Goal: Information Seeking & Learning: Learn about a topic

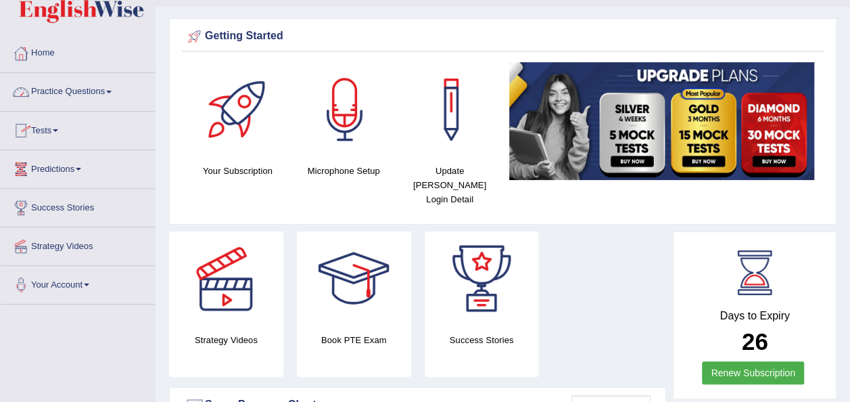
click at [110, 88] on link "Practice Questions" at bounding box center [78, 90] width 154 height 34
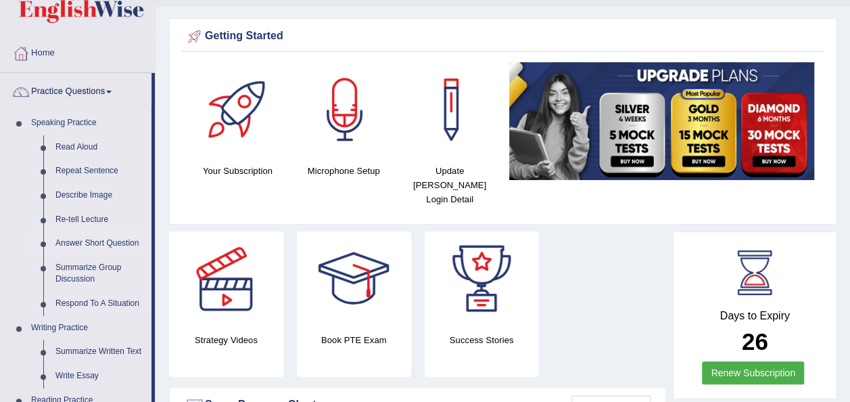
click at [94, 243] on link "Answer Short Question" at bounding box center [100, 243] width 102 height 24
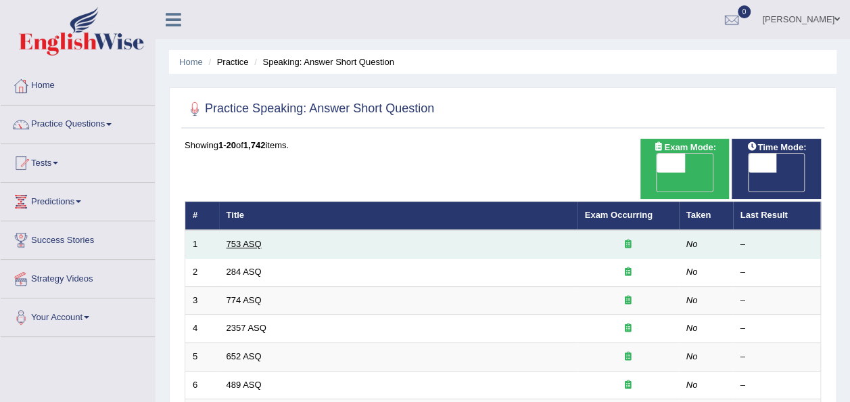
click at [238, 239] on link "753 ASQ" at bounding box center [243, 244] width 35 height 10
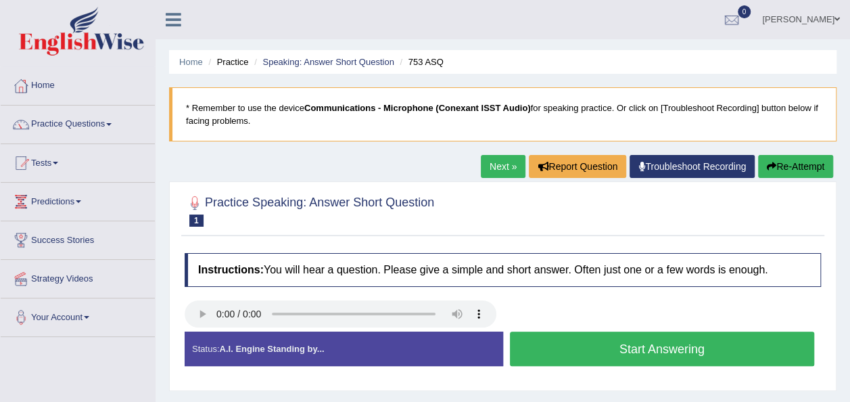
click at [539, 350] on button "Start Answering" at bounding box center [662, 348] width 305 height 34
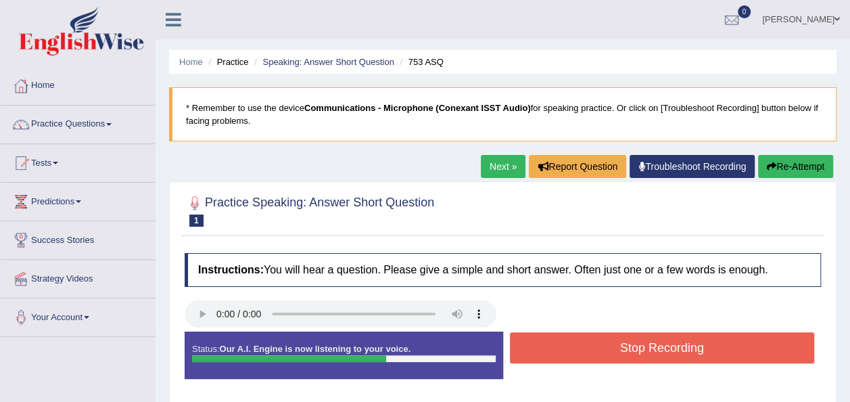
click at [539, 350] on button "Stop Recording" at bounding box center [662, 347] width 305 height 31
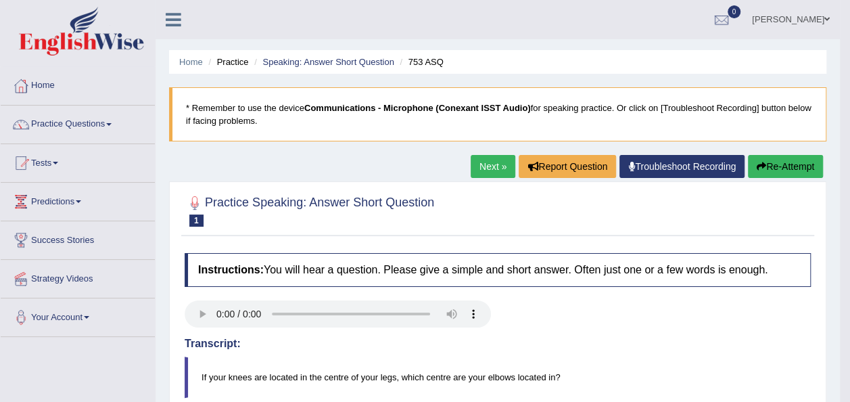
drag, startPoint x: 853, startPoint y: 348, endPoint x: 851, endPoint y: 303, distance: 45.3
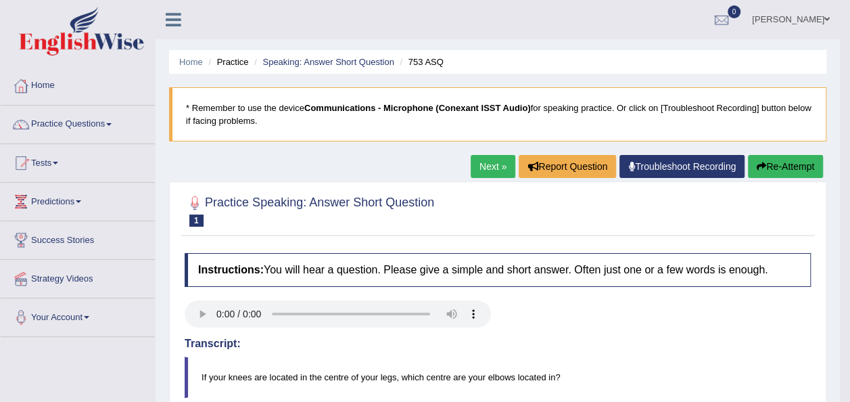
click at [482, 163] on link "Next »" at bounding box center [493, 166] width 45 height 23
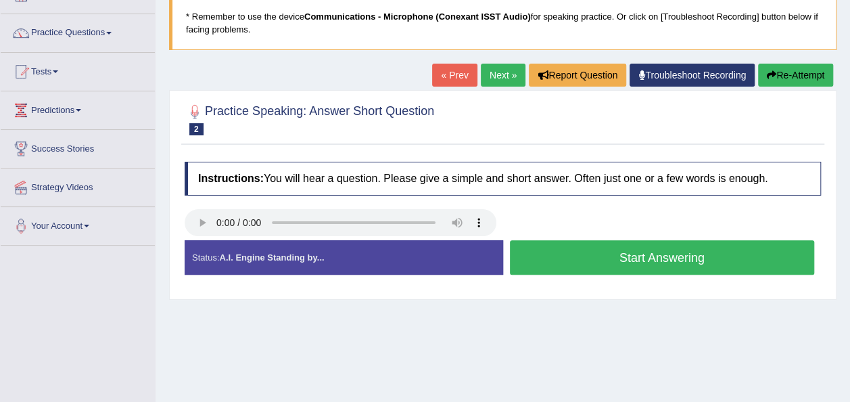
scroll to position [84, 0]
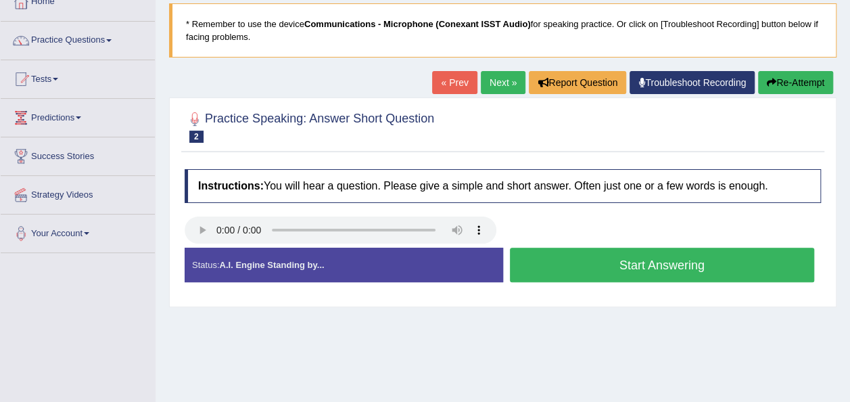
click at [566, 293] on div "Status: A.I. Engine Standing by... Start Answering Stop Recording" at bounding box center [503, 271] width 636 height 48
click at [567, 251] on button "Start Answering" at bounding box center [662, 264] width 305 height 34
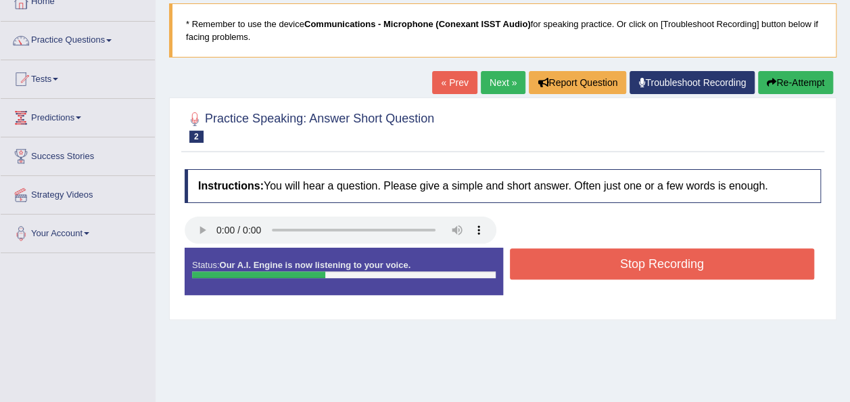
click at [569, 260] on button "Stop Recording" at bounding box center [662, 263] width 305 height 31
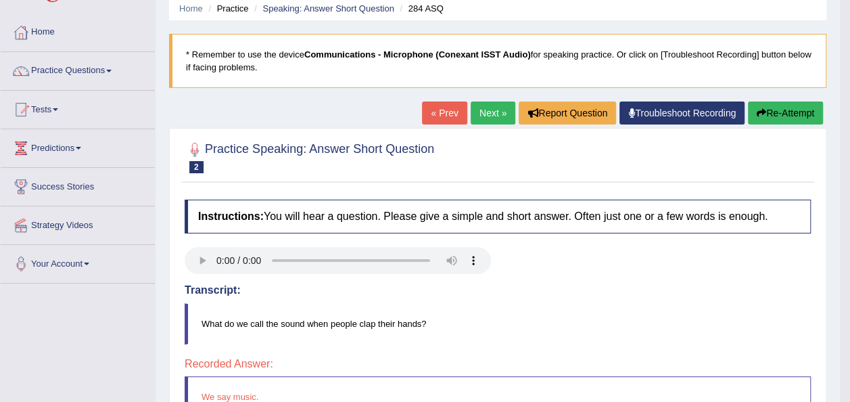
scroll to position [53, 0]
click at [472, 111] on link "Next »" at bounding box center [493, 113] width 45 height 23
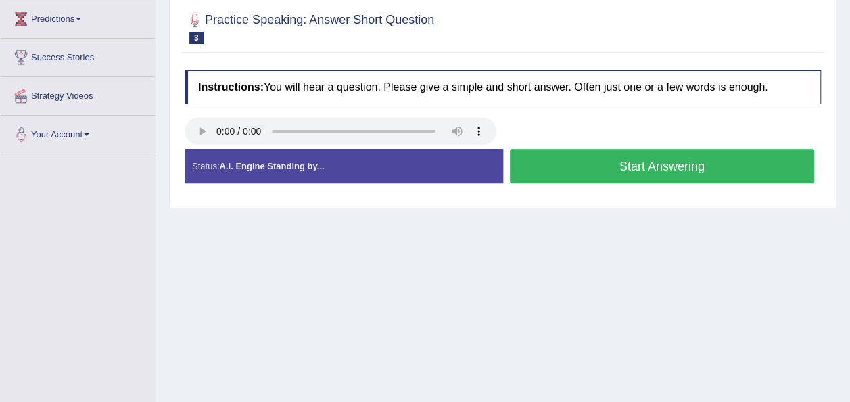
click at [556, 170] on button "Start Answering" at bounding box center [662, 166] width 305 height 34
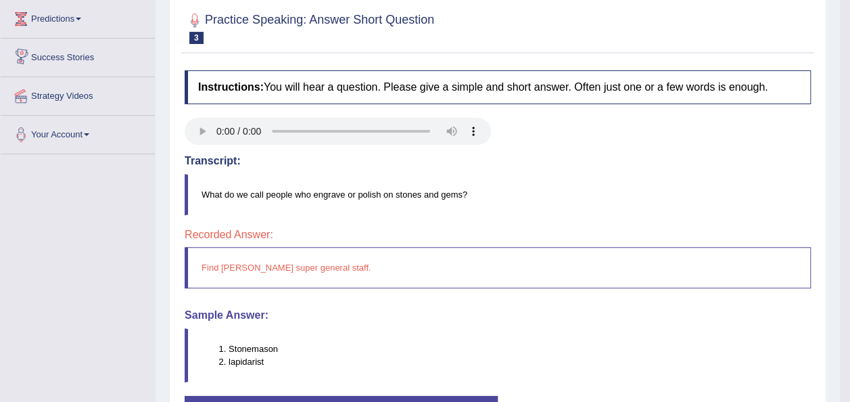
click at [157, 65] on div "Home Practice Speaking: Answer Short Question 774 ASQ * Remember to use the dev…" at bounding box center [497, 155] width 684 height 676
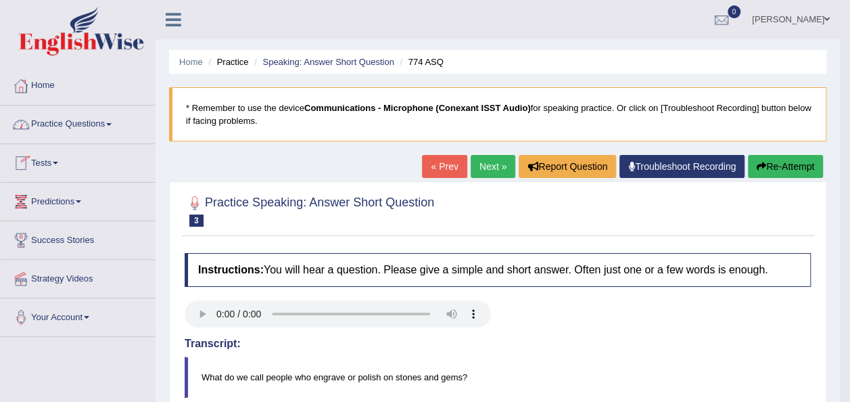
click at [114, 120] on link "Practice Questions" at bounding box center [78, 122] width 154 height 34
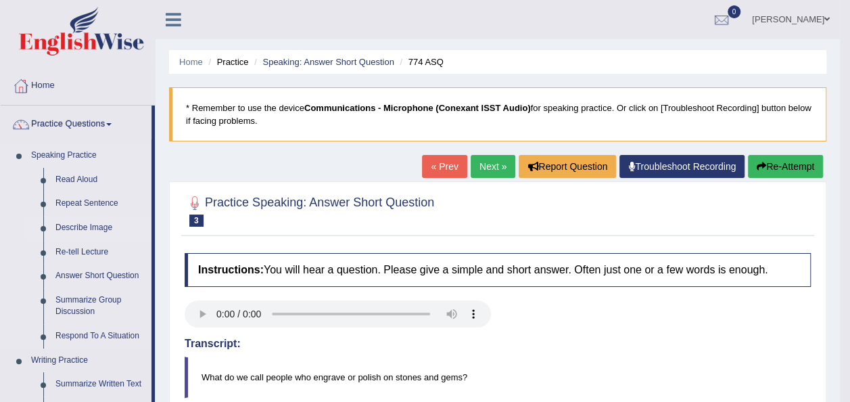
click at [76, 226] on link "Describe Image" at bounding box center [100, 228] width 102 height 24
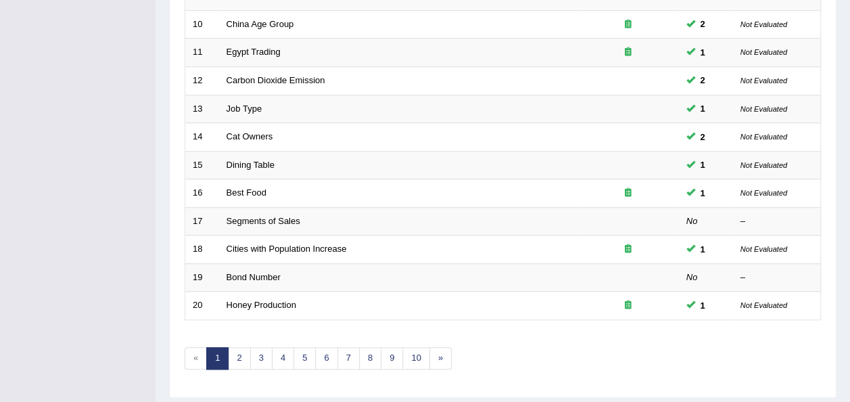
scroll to position [487, 0]
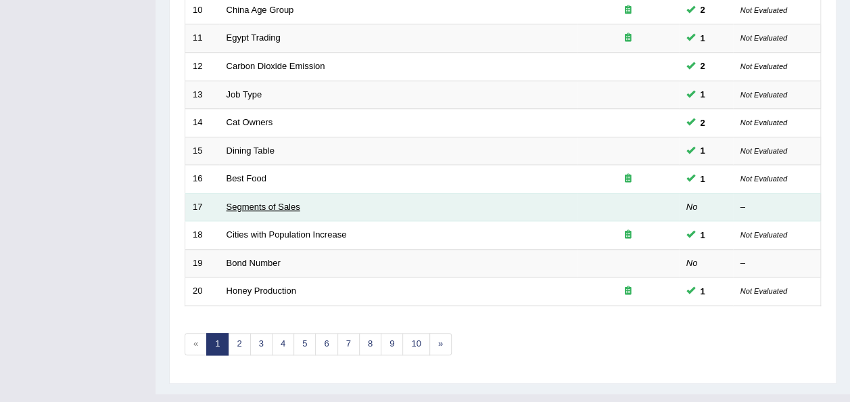
click at [274, 201] on link "Segments of Sales" at bounding box center [263, 206] width 74 height 10
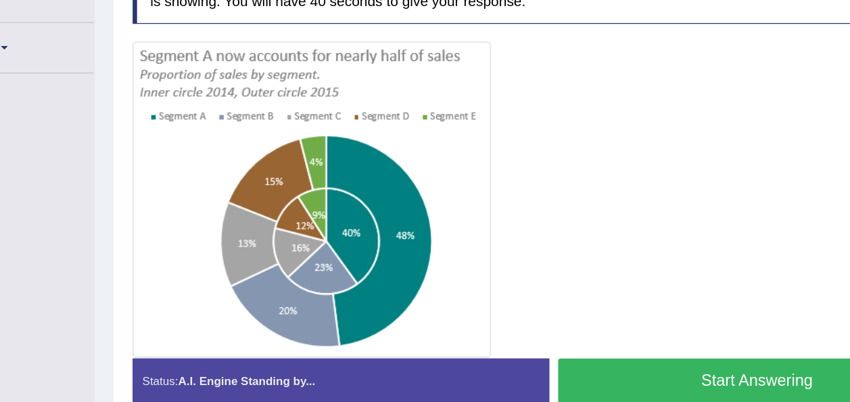
scroll to position [197, 0]
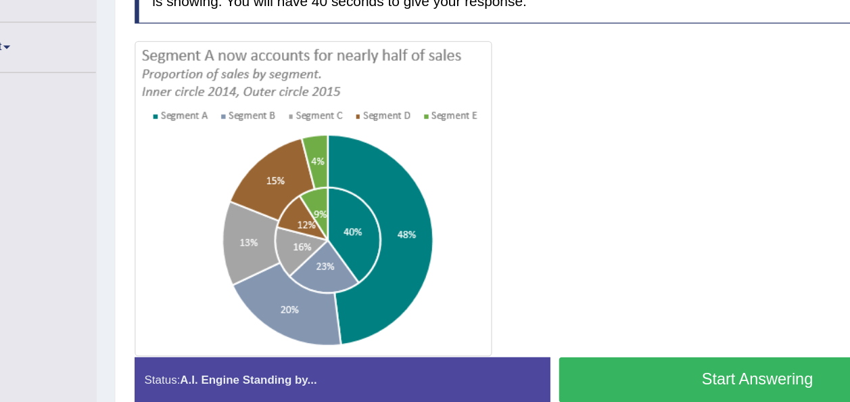
click at [610, 378] on button "Start Answering" at bounding box center [662, 374] width 305 height 34
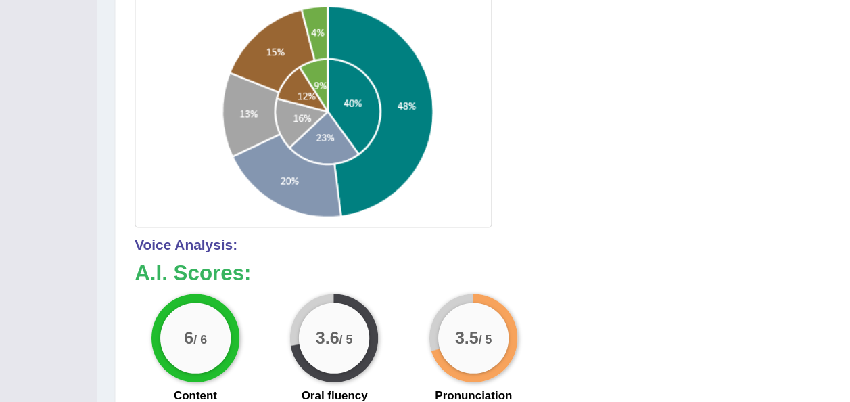
scroll to position [0, 0]
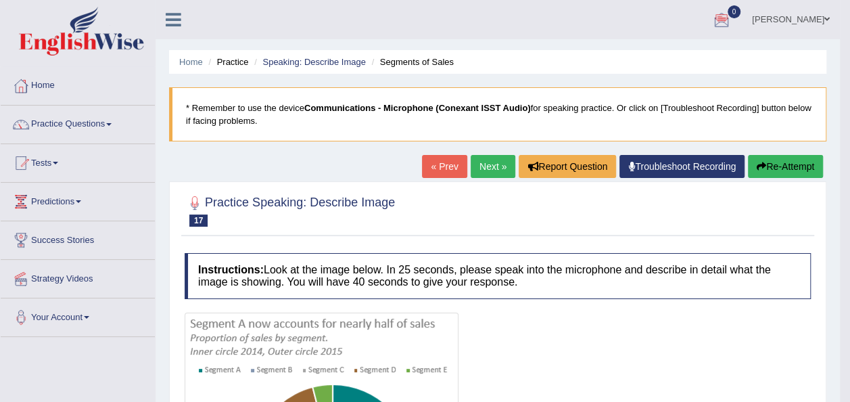
click at [792, 174] on button "Re-Attempt" at bounding box center [785, 166] width 75 height 23
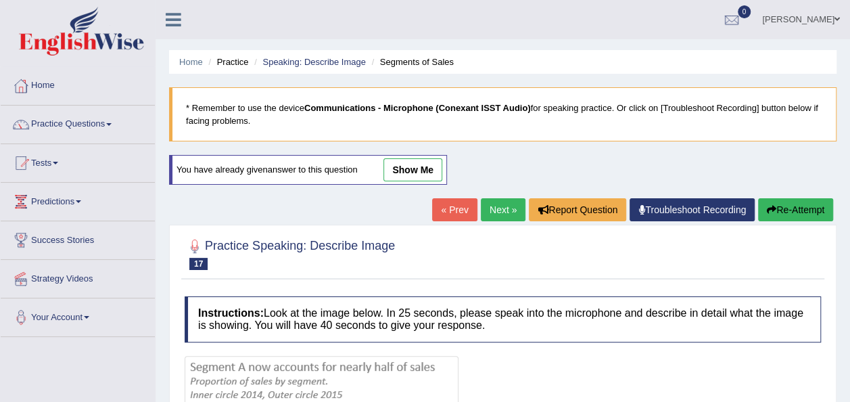
click at [790, 212] on button "Re-Attempt" at bounding box center [795, 209] width 75 height 23
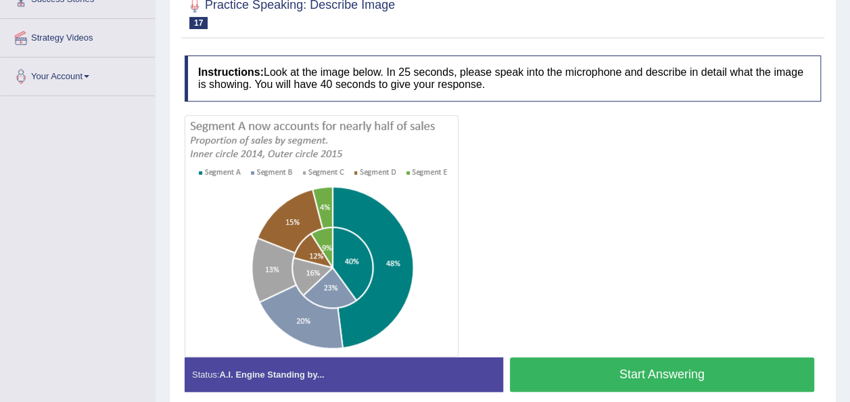
scroll to position [243, 0]
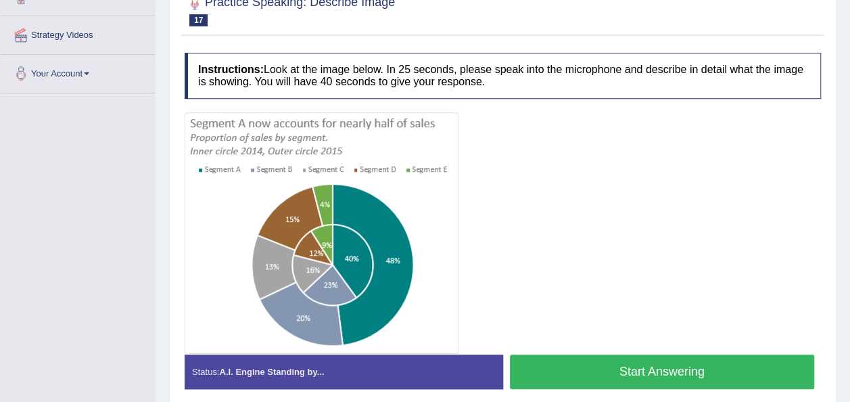
click at [577, 361] on button "Start Answering" at bounding box center [662, 371] width 305 height 34
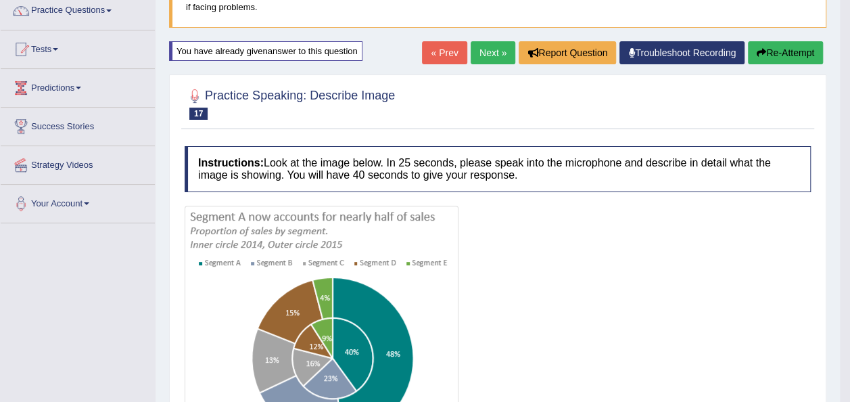
scroll to position [108, 0]
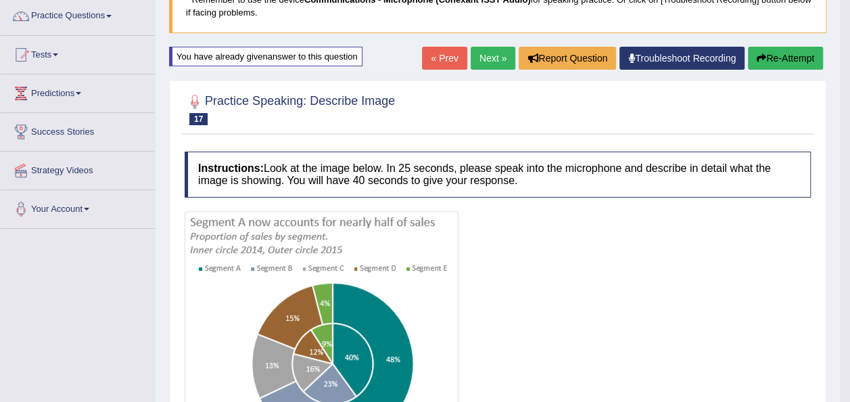
click at [481, 54] on link "Next »" at bounding box center [493, 58] width 45 height 23
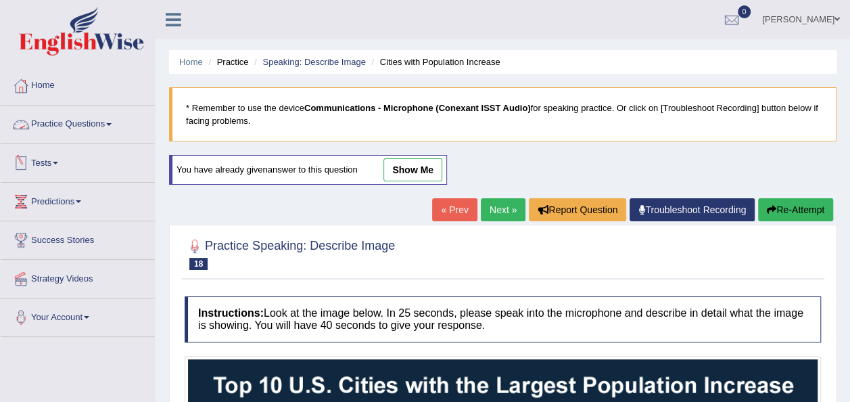
click at [112, 122] on link "Practice Questions" at bounding box center [78, 122] width 154 height 34
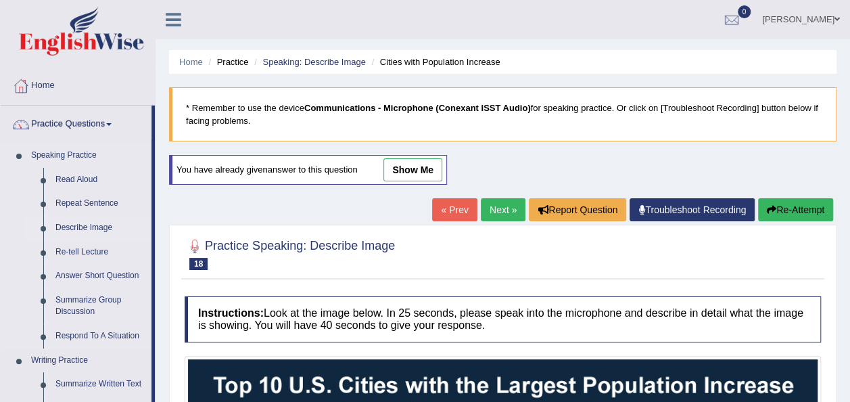
click at [66, 229] on link "Describe Image" at bounding box center [100, 228] width 102 height 24
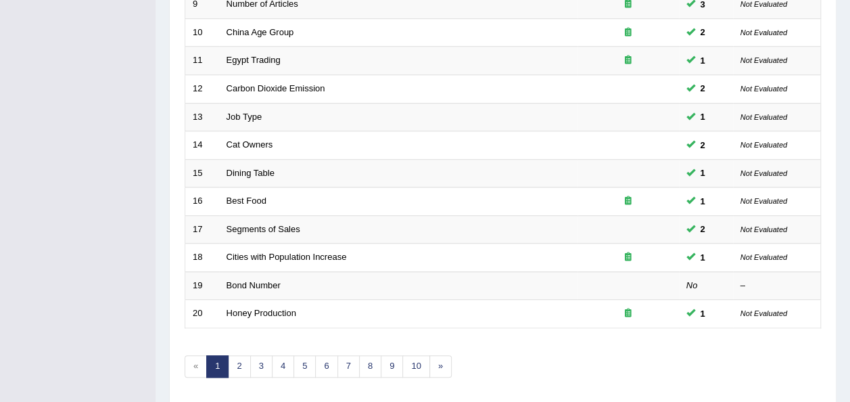
scroll to position [487, 0]
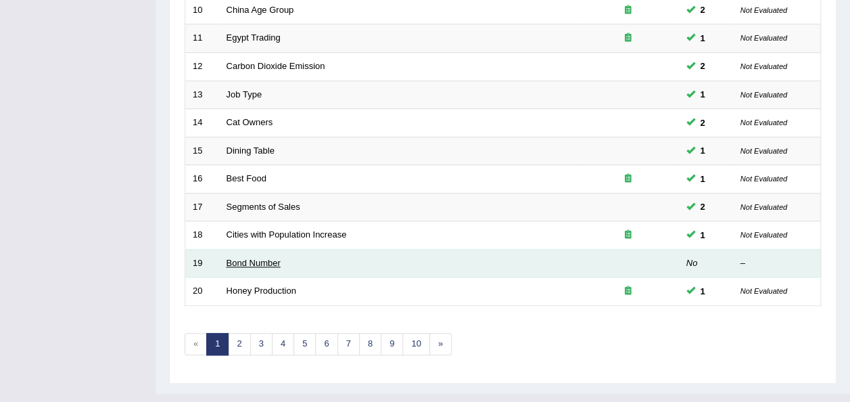
click at [249, 258] on link "Bond Number" at bounding box center [253, 263] width 54 height 10
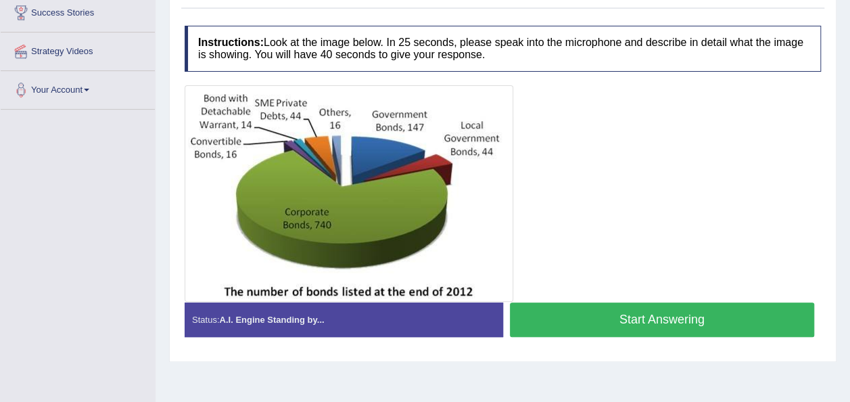
scroll to position [226, 0]
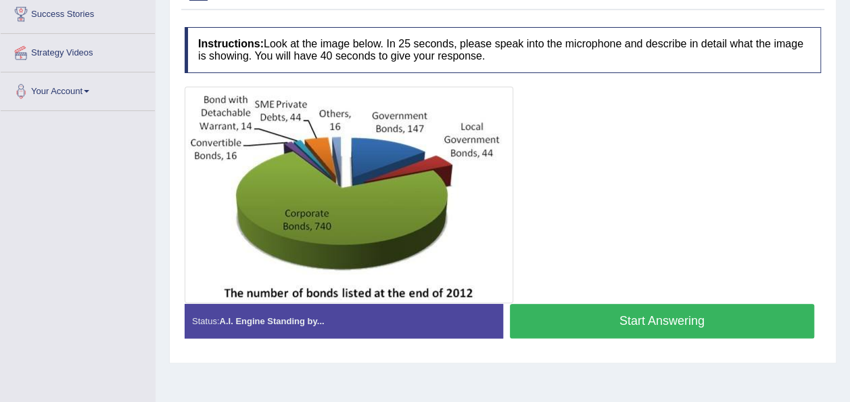
click at [606, 319] on button "Start Answering" at bounding box center [662, 321] width 305 height 34
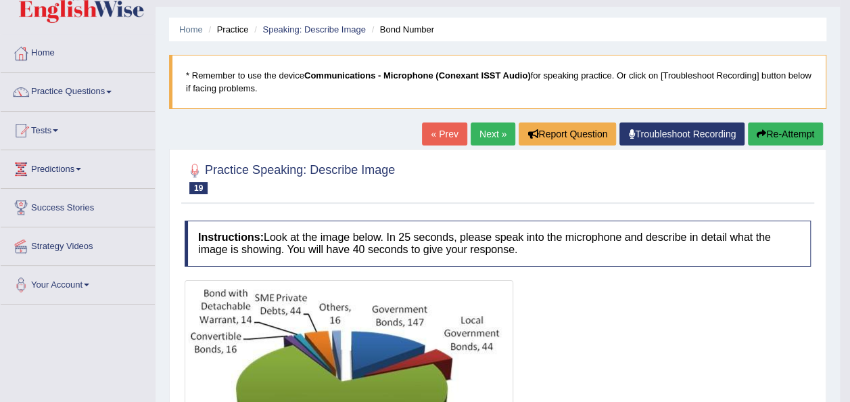
scroll to position [0, 0]
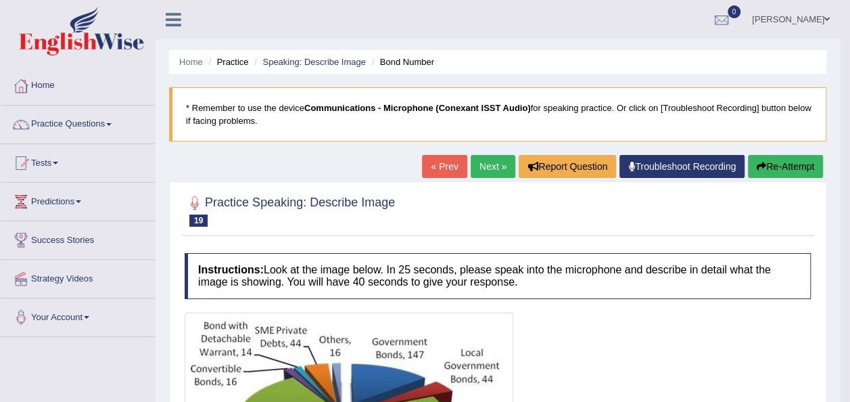
click at [498, 162] on link "Next »" at bounding box center [493, 166] width 45 height 23
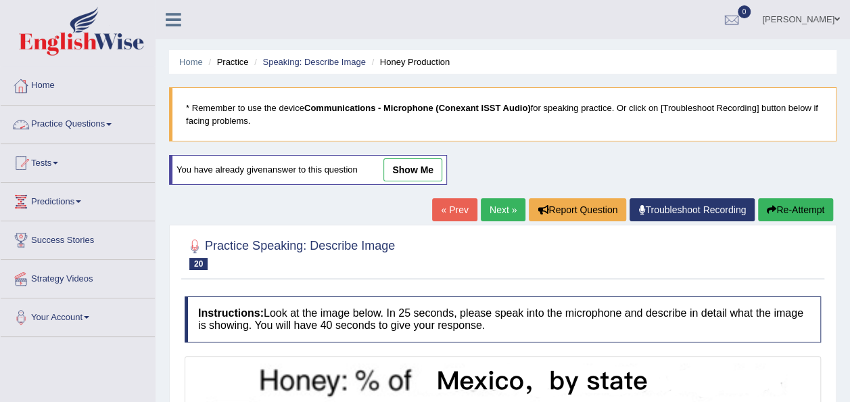
click at [116, 124] on link "Practice Questions" at bounding box center [78, 122] width 154 height 34
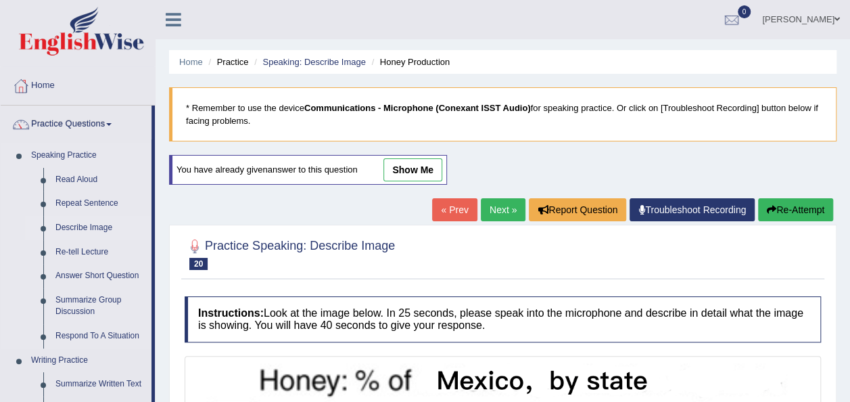
click at [89, 223] on link "Describe Image" at bounding box center [100, 228] width 102 height 24
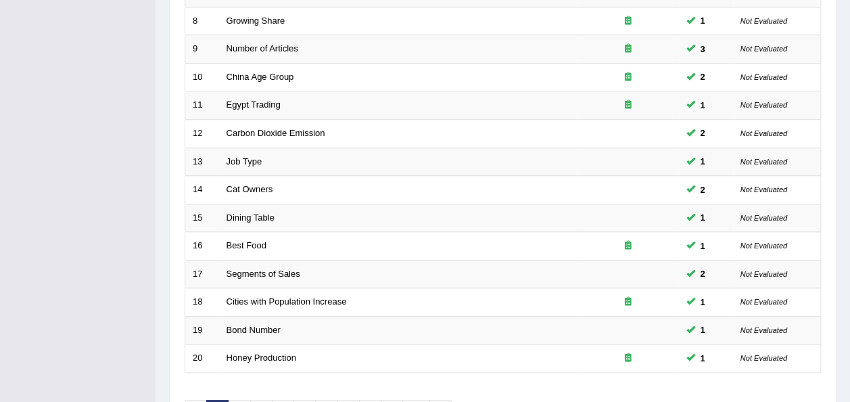
scroll to position [487, 0]
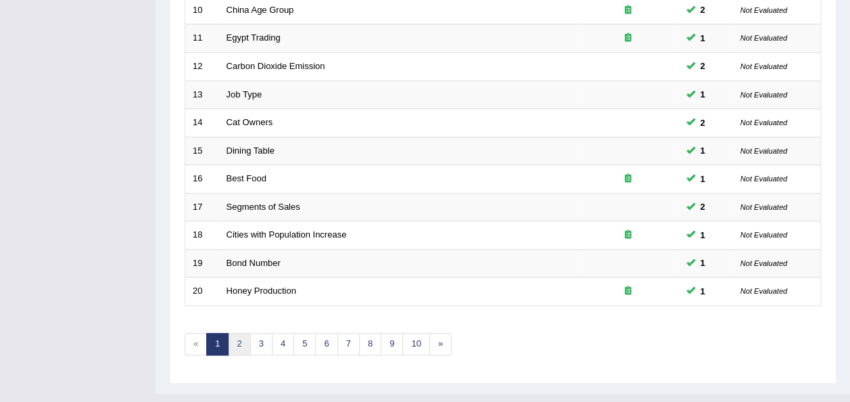
click at [242, 333] on link "2" at bounding box center [239, 344] width 22 height 22
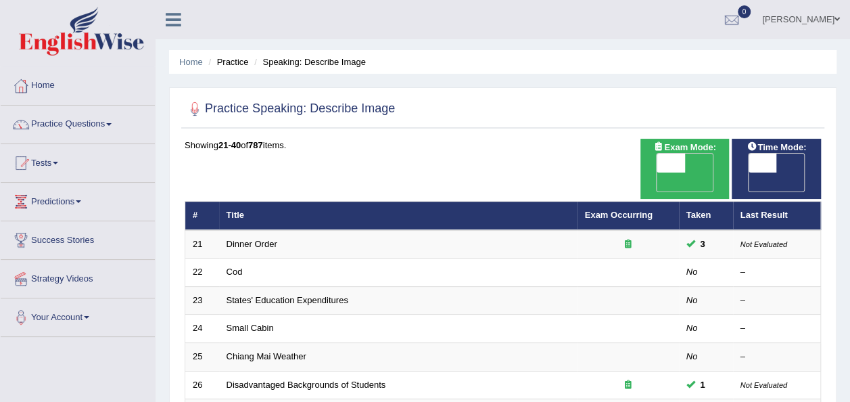
click at [748, 172] on span "OFF" at bounding box center [734, 181] width 28 height 19
checkbox input "true"
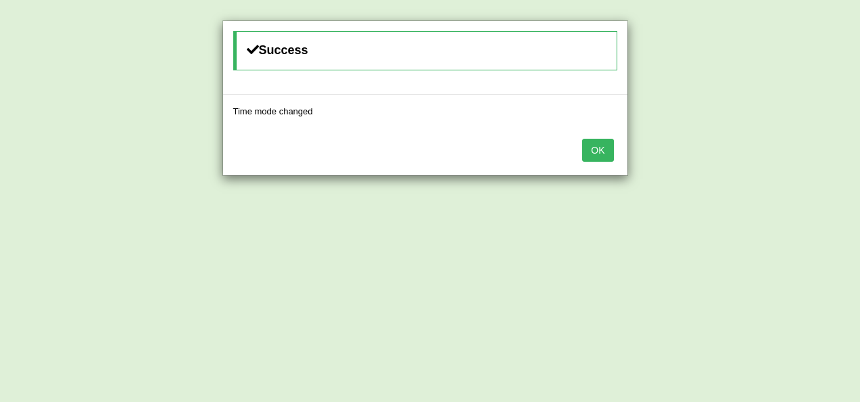
click at [601, 147] on button "OK" at bounding box center [597, 150] width 31 height 23
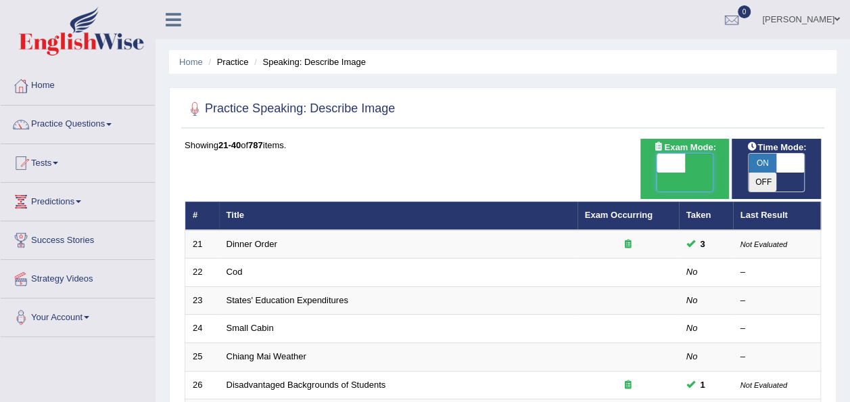
click at [671, 161] on span at bounding box center [670, 162] width 28 height 19
checkbox input "true"
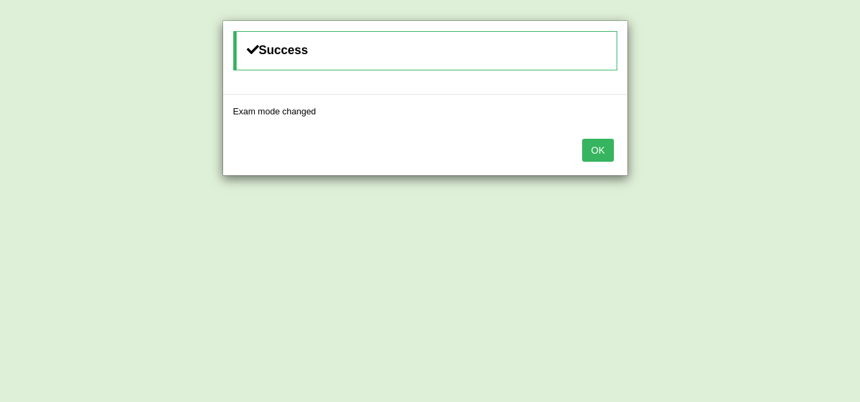
click at [581, 151] on div "OK" at bounding box center [425, 151] width 404 height 47
click at [598, 151] on button "OK" at bounding box center [597, 150] width 31 height 23
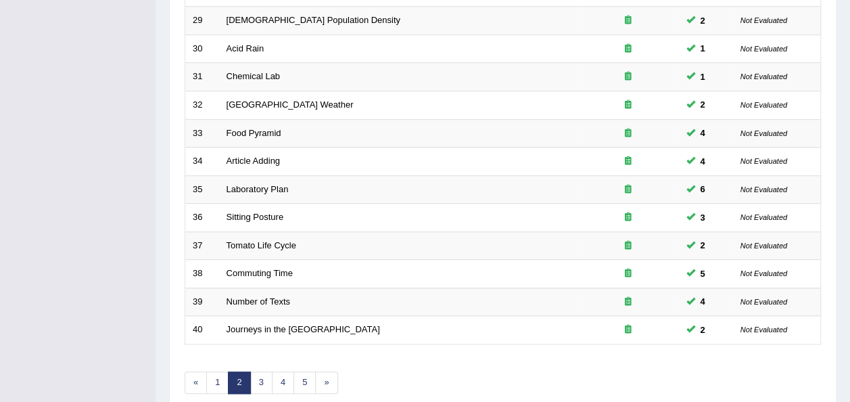
scroll to position [487, 0]
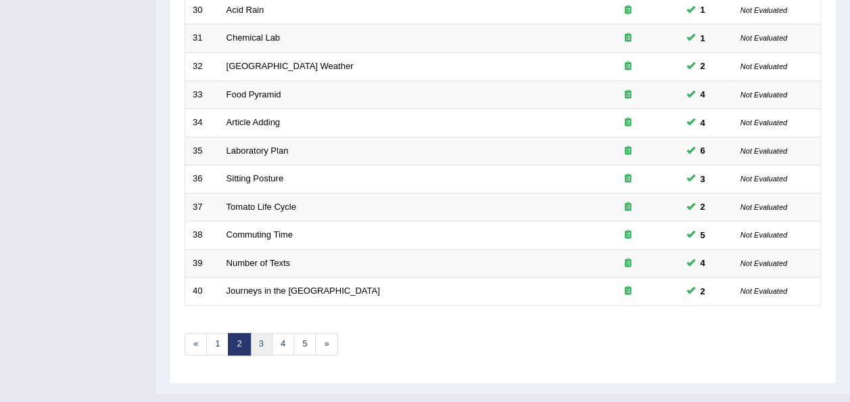
click at [254, 333] on link "3" at bounding box center [261, 344] width 22 height 22
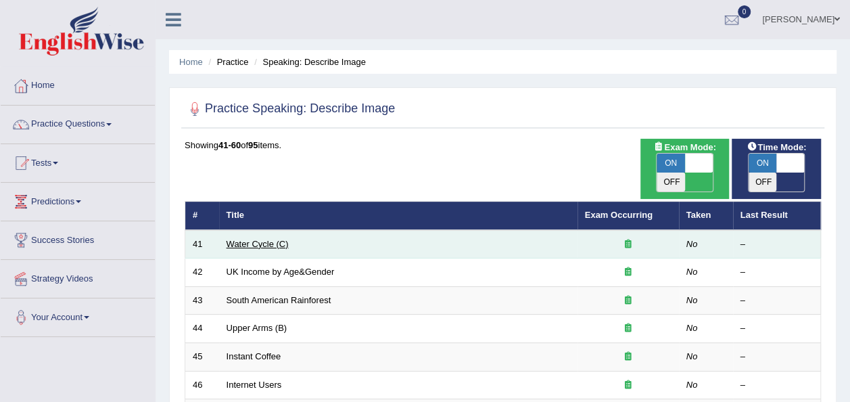
click at [263, 239] on link "Water Cycle (C)" at bounding box center [257, 244] width 62 height 10
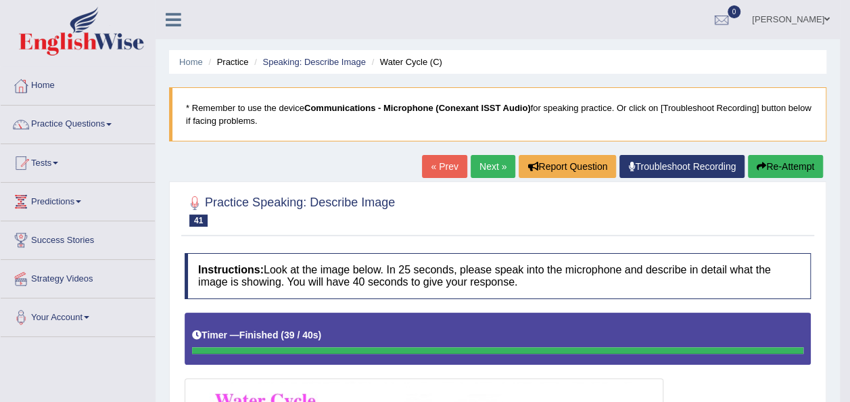
click at [782, 165] on button "Re-Attempt" at bounding box center [785, 166] width 75 height 23
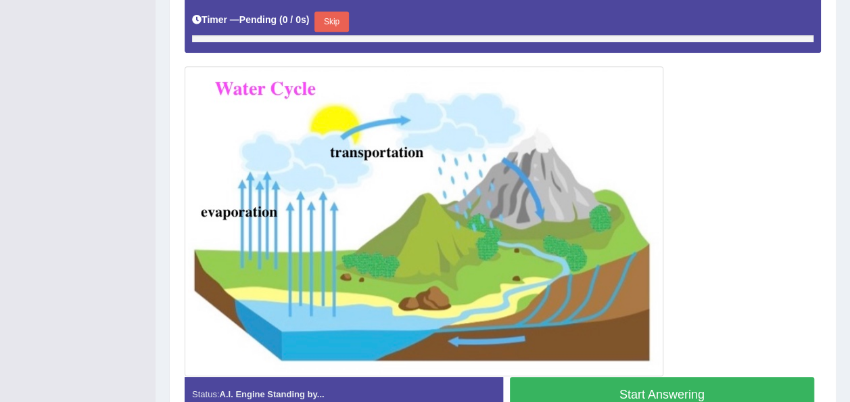
scroll to position [358, 0]
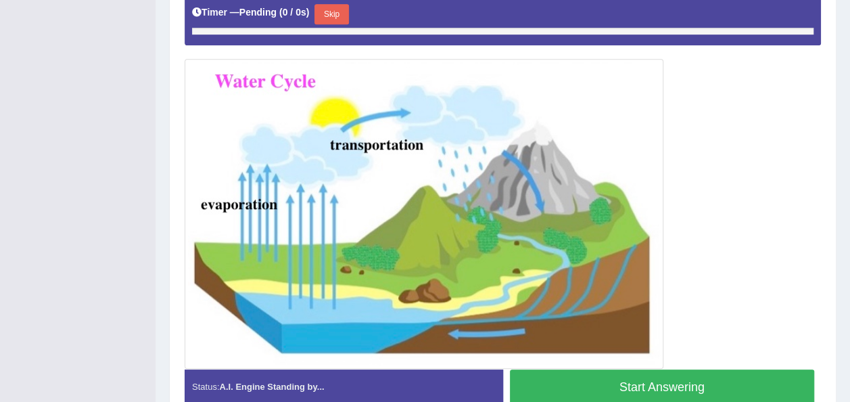
click at [565, 390] on div "Start Answering" at bounding box center [662, 388] width 318 height 38
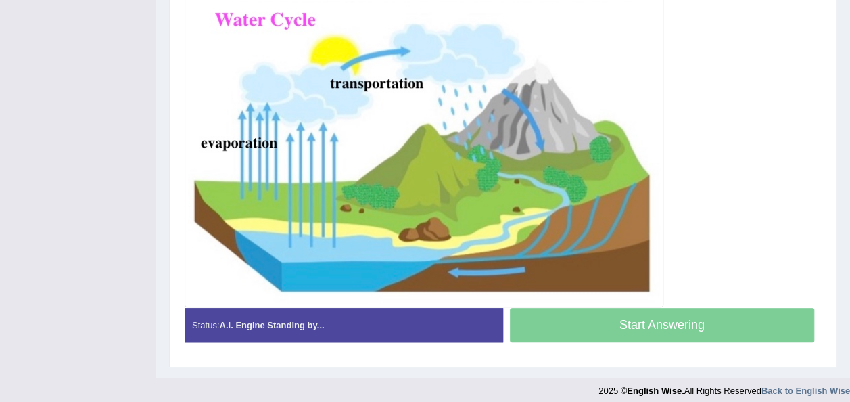
scroll to position [433, 0]
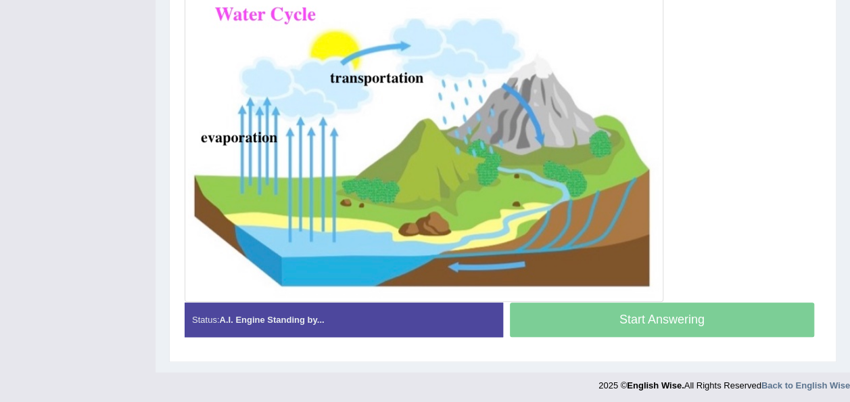
click at [610, 323] on div "Start Answering" at bounding box center [662, 321] width 318 height 38
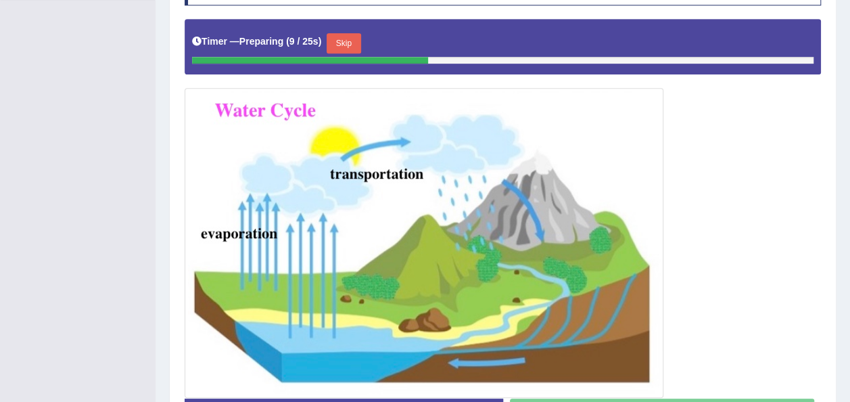
scroll to position [348, 0]
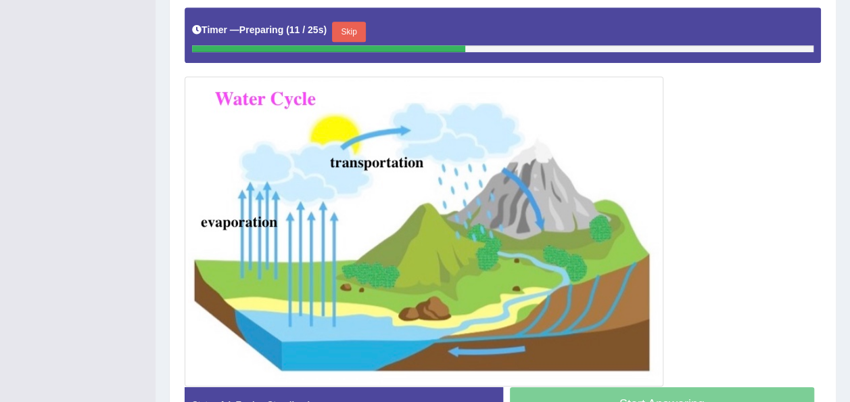
click at [339, 33] on button "Skip" at bounding box center [349, 32] width 34 height 20
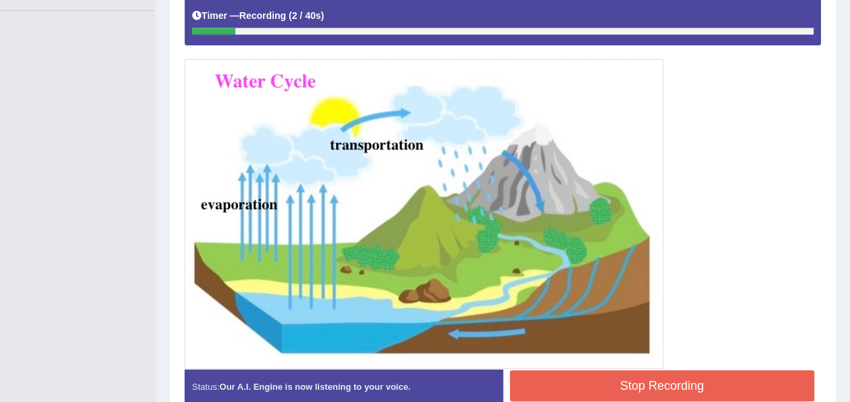
scroll to position [318, 0]
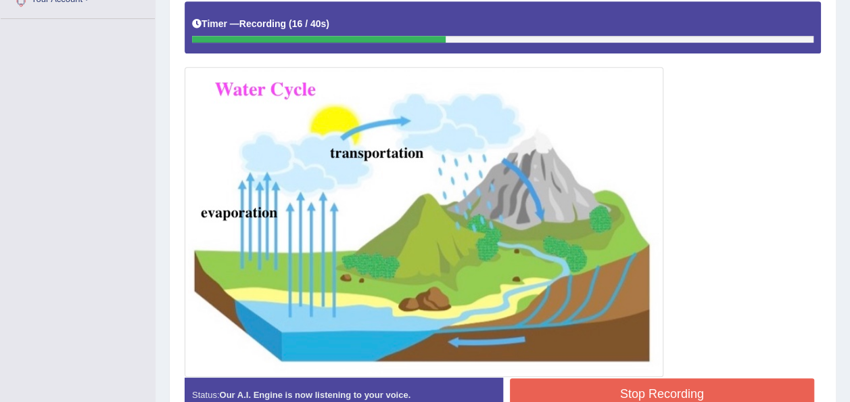
click at [746, 399] on button "Stop Recording" at bounding box center [662, 393] width 305 height 31
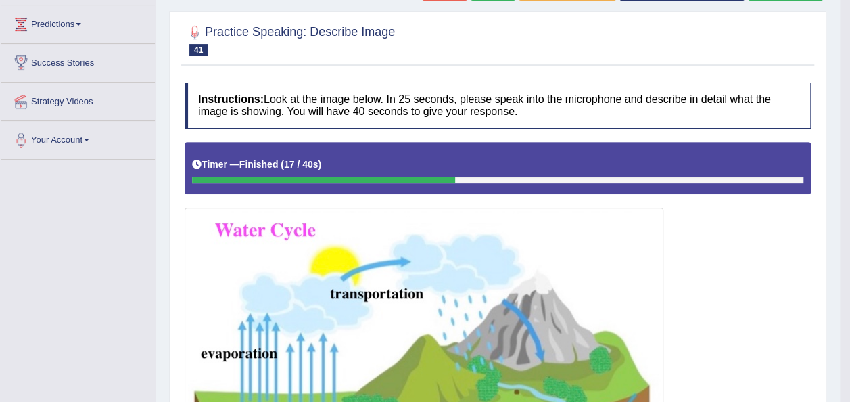
scroll to position [0, 0]
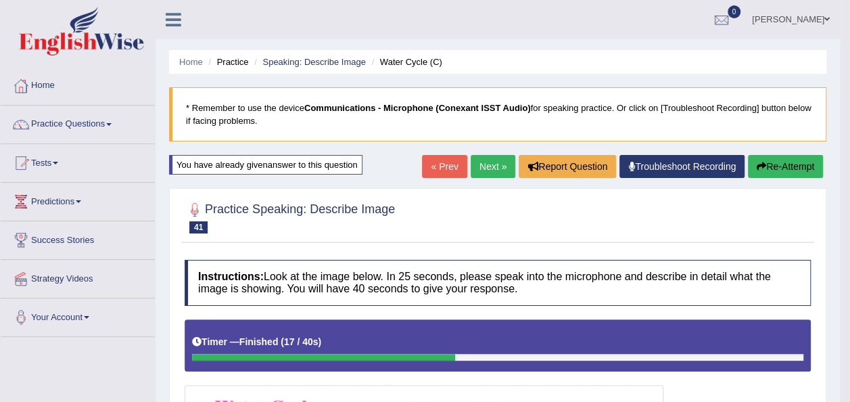
click at [776, 161] on button "Re-Attempt" at bounding box center [785, 166] width 75 height 23
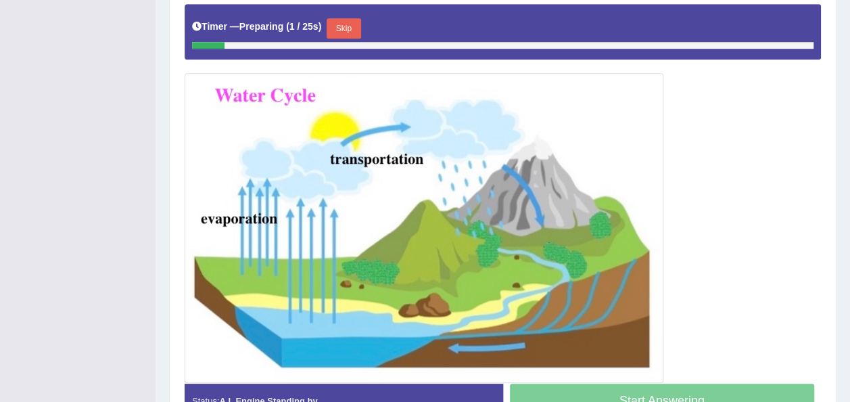
scroll to position [360, 0]
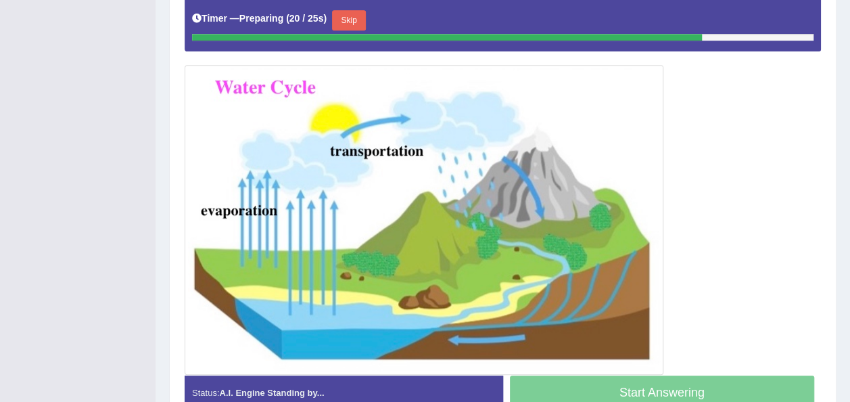
click at [342, 18] on button "Skip" at bounding box center [349, 20] width 34 height 20
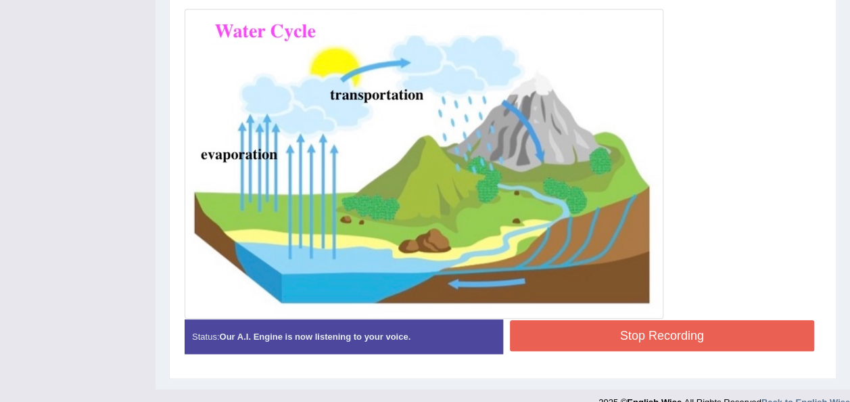
scroll to position [25, 0]
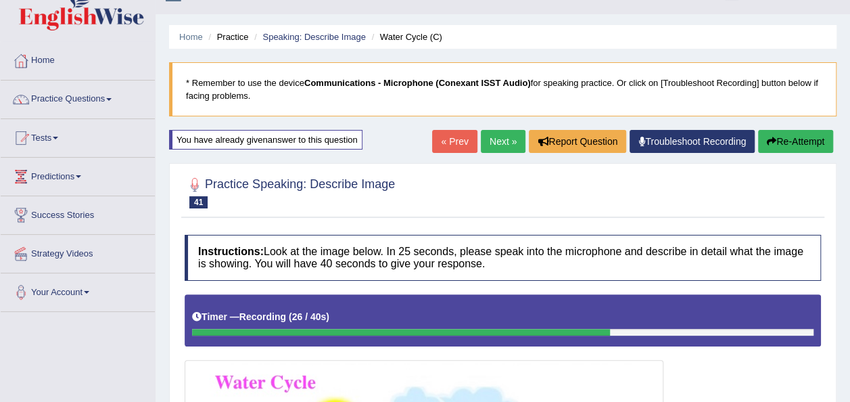
click at [794, 139] on button "Re-Attempt" at bounding box center [795, 141] width 75 height 23
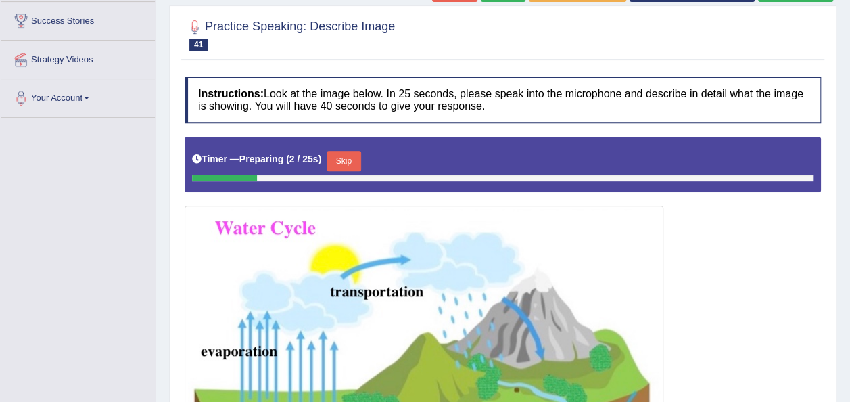
scroll to position [239, 0]
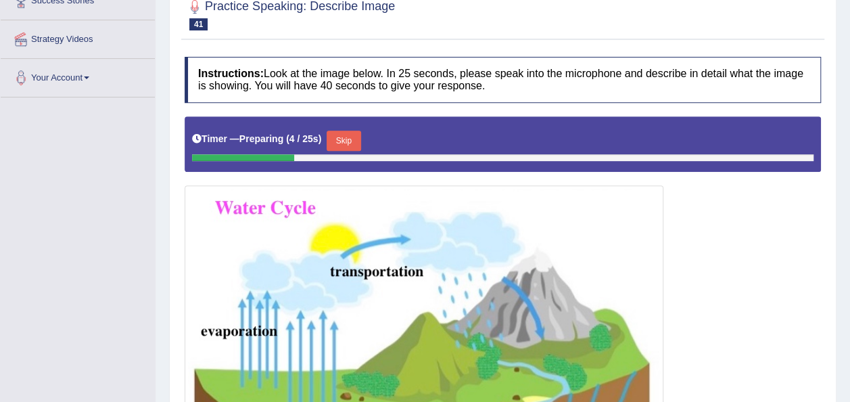
click at [341, 130] on button "Skip" at bounding box center [344, 140] width 34 height 20
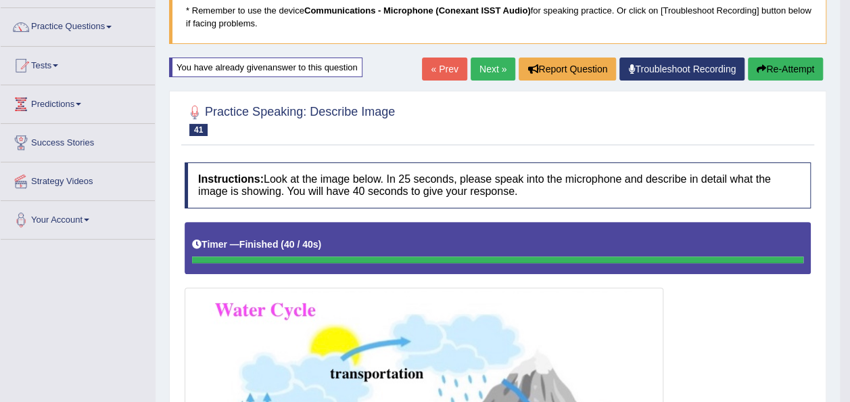
scroll to position [95, 0]
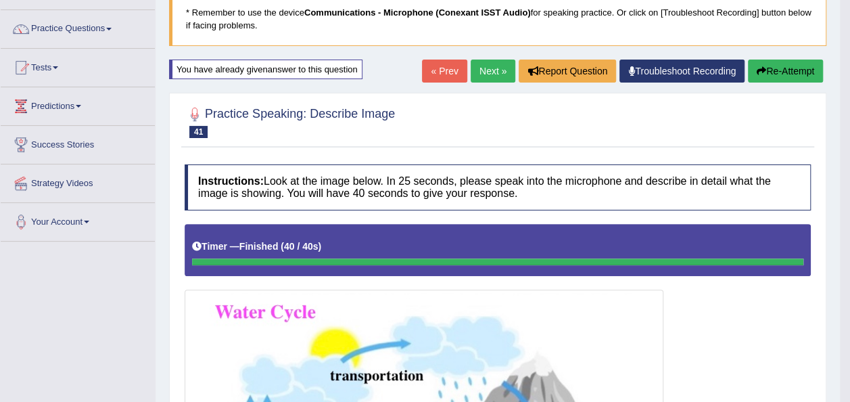
click at [488, 70] on link "Next »" at bounding box center [493, 70] width 45 height 23
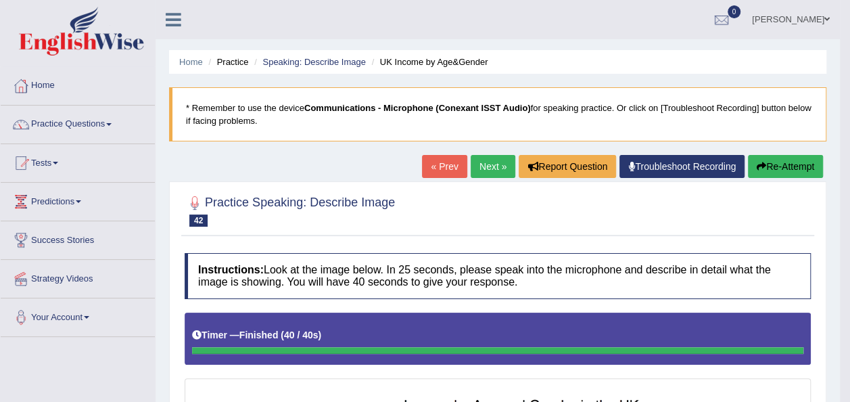
click at [769, 168] on button "Re-Attempt" at bounding box center [785, 166] width 75 height 23
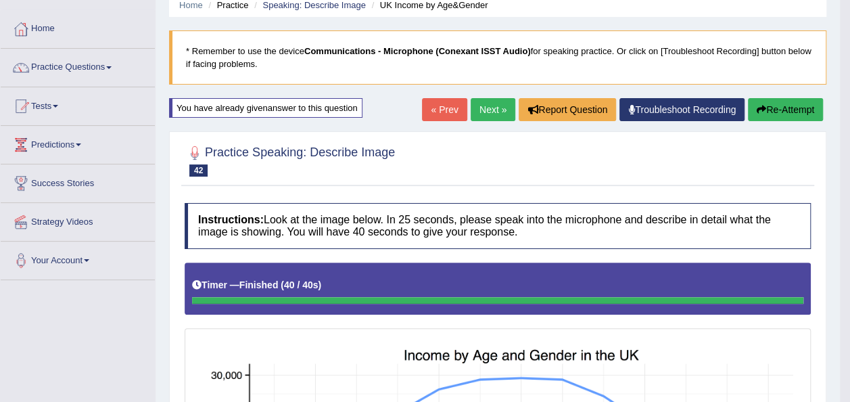
scroll to position [53, 0]
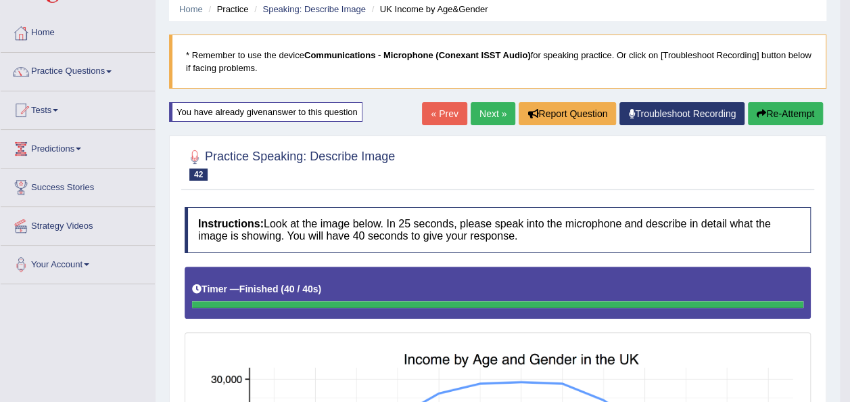
click at [483, 107] on link "Next »" at bounding box center [493, 113] width 45 height 23
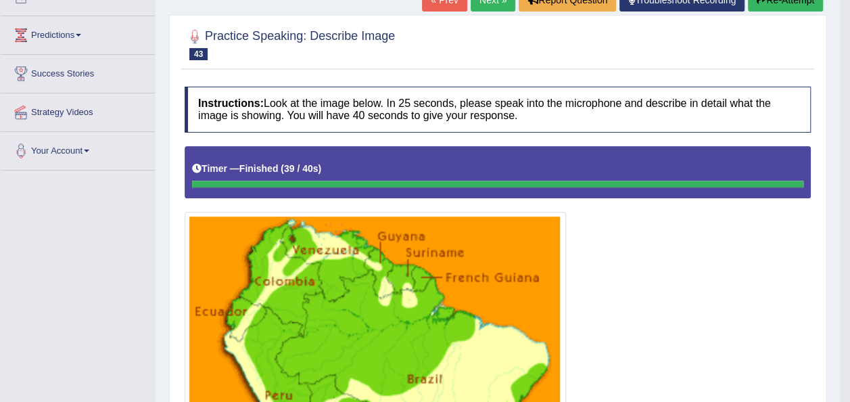
scroll to position [166, 0]
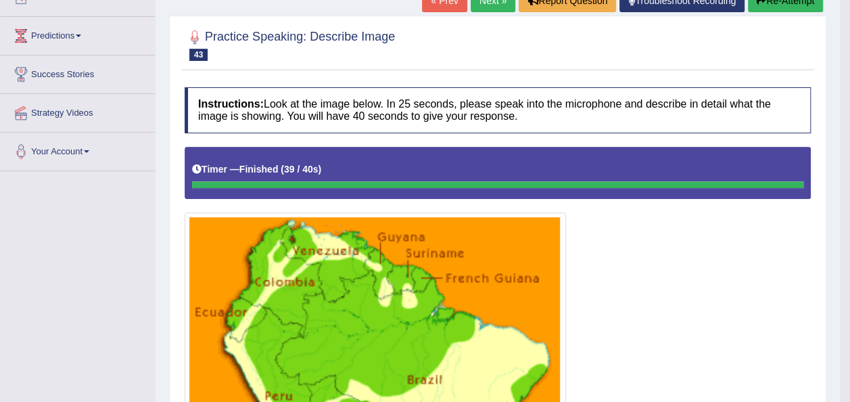
click at [786, 9] on button "Re-Attempt" at bounding box center [785, 0] width 75 height 23
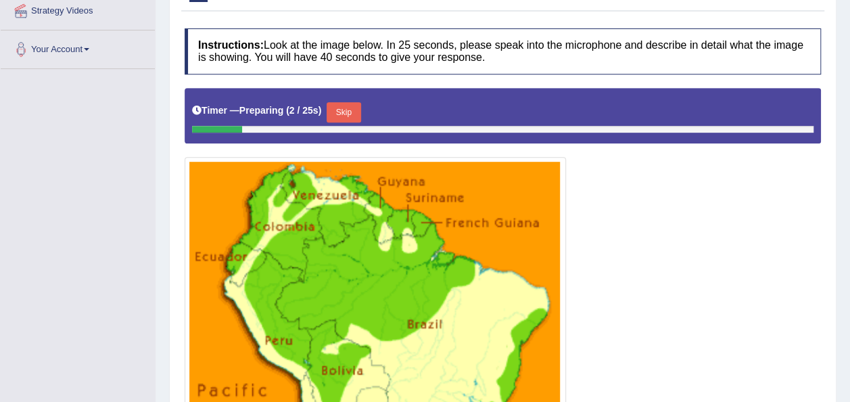
scroll to position [266, 0]
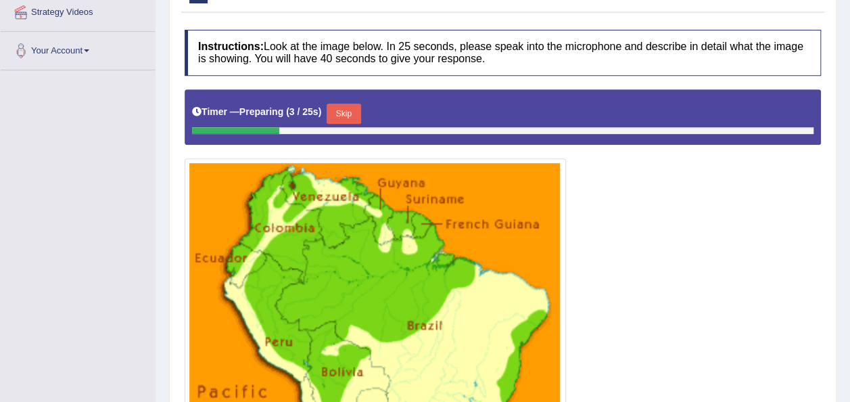
click at [328, 107] on button "Skip" at bounding box center [344, 113] width 34 height 20
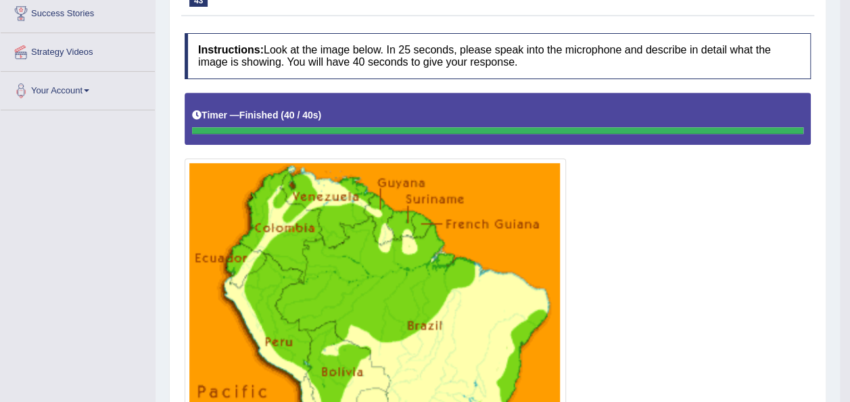
scroll to position [0, 0]
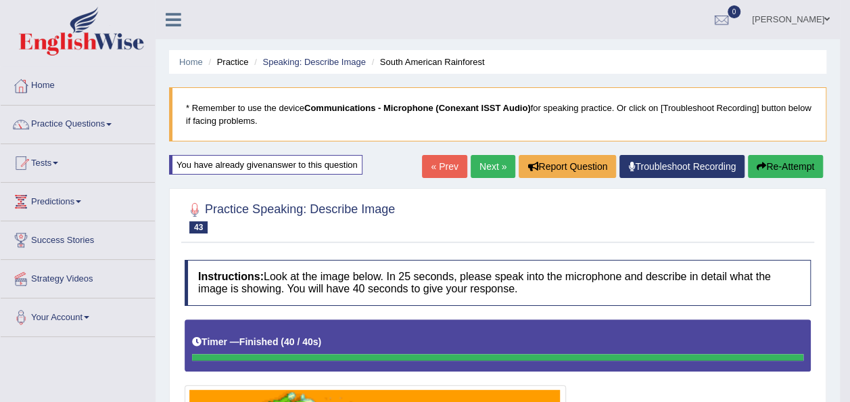
click at [764, 166] on button "Re-Attempt" at bounding box center [785, 166] width 75 height 23
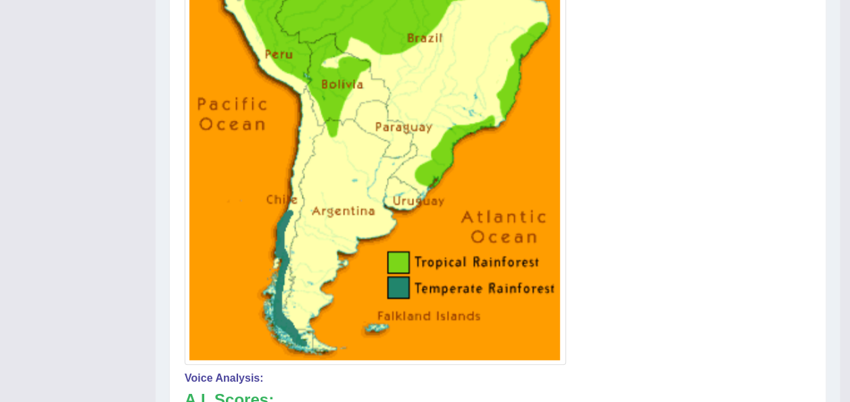
scroll to position [163, 0]
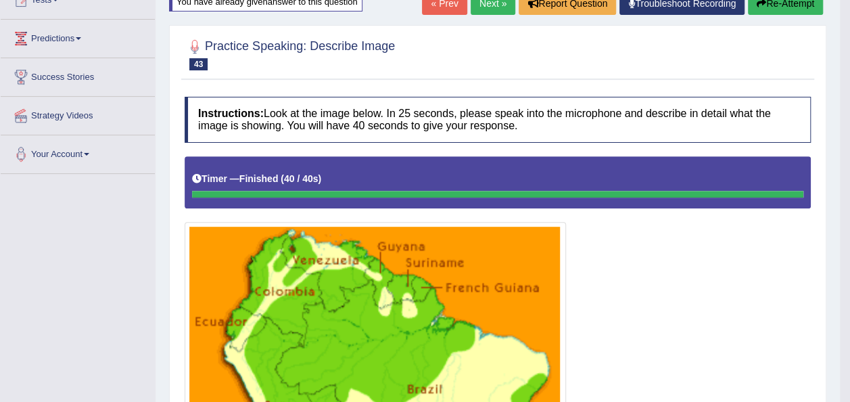
click at [481, 10] on link "Next »" at bounding box center [493, 3] width 45 height 23
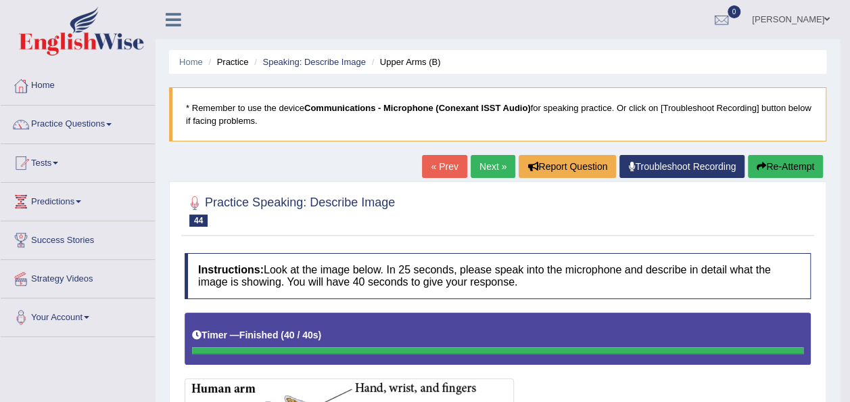
click at [763, 170] on icon "button" at bounding box center [761, 166] width 9 height 9
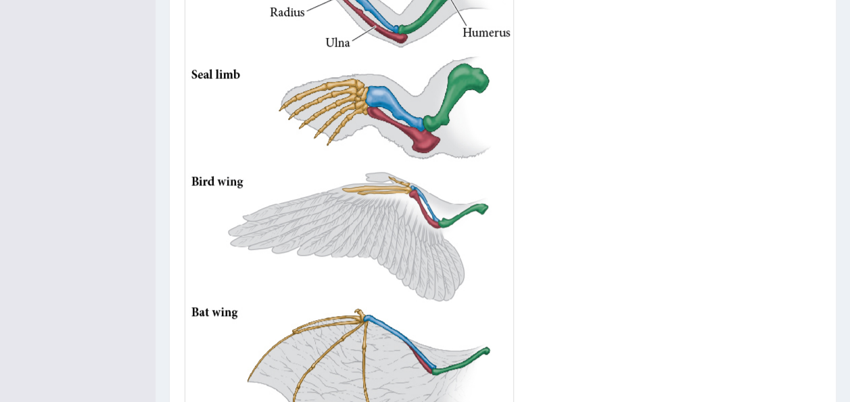
scroll to position [154, 0]
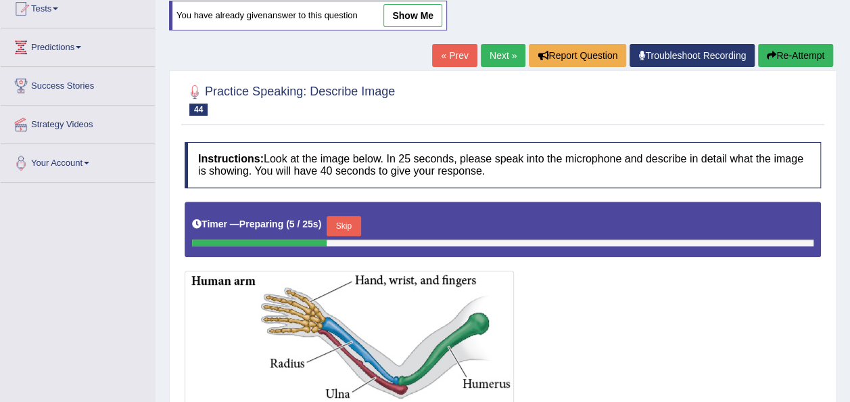
click at [361, 223] on div "Timer — Preparing ( 5 / 25s ) Skip" at bounding box center [502, 225] width 621 height 27
click at [341, 221] on button "Skip" at bounding box center [344, 226] width 34 height 20
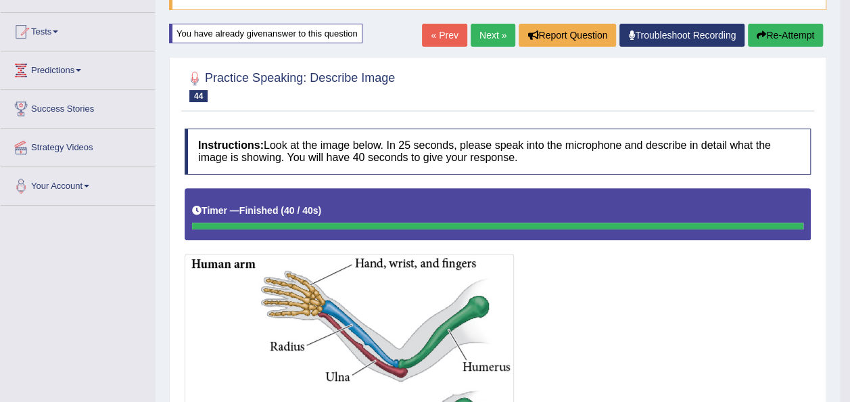
scroll to position [129, 0]
